Goal: Task Accomplishment & Management: Complete application form

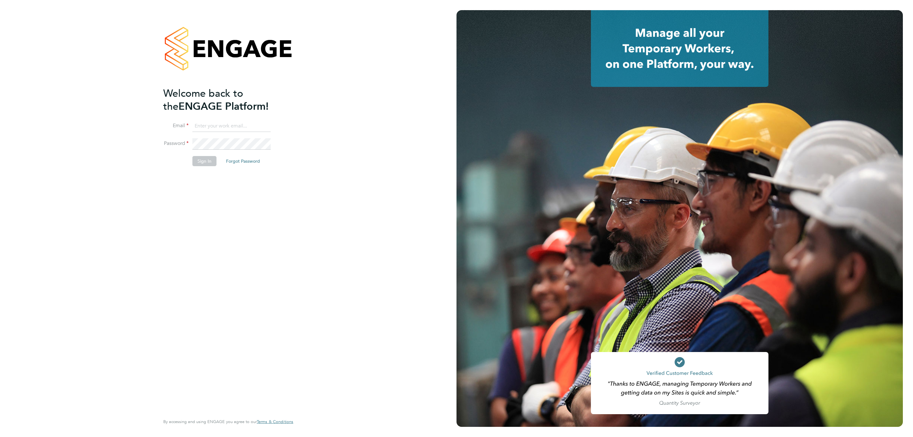
type input "[PERSON_NAME][DOMAIN_NAME][EMAIL_ADDRESS][PERSON_NAME][DOMAIN_NAME]"
click at [204, 162] on button "Sign In" at bounding box center [204, 161] width 24 height 10
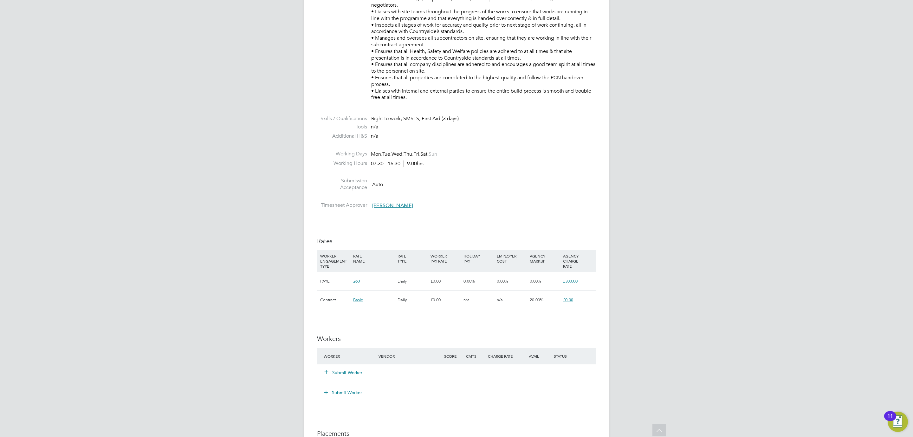
click at [352, 377] on div "Submit Worker" at bounding box center [355, 372] width 66 height 11
click at [350, 376] on button "Submit Worker" at bounding box center [344, 372] width 38 height 6
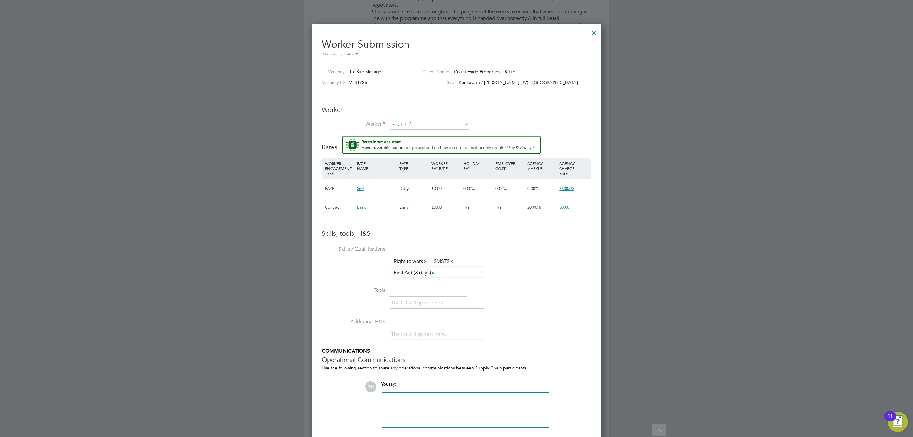
click at [422, 121] on input at bounding box center [429, 125] width 78 height 10
type input "nigel burnet"
drag, startPoint x: 429, startPoint y: 125, endPoint x: 371, endPoint y: 116, distance: 59.0
click at [371, 116] on div "Worker Worker nigel burnet Worker Engagement Type" at bounding box center [457, 121] width 270 height 30
click at [601, 274] on div "Worker Submission Mandatory Fields Vacancy 1 x Site Manager Client Config Count…" at bounding box center [457, 242] width 290 height 436
